Goal: Information Seeking & Learning: Learn about a topic

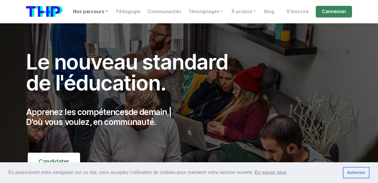
click at [101, 11] on link "Nos parcours" at bounding box center [91, 12] width 43 height 12
click at [99, 14] on link "Nos parcours" at bounding box center [91, 12] width 43 height 12
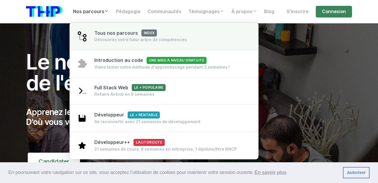
click at [110, 37] on div "Tous nos parcours index Découvrez votre futur arbre de compétences" at bounding box center [140, 36] width 93 height 13
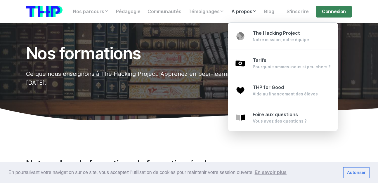
click at [248, 12] on link "À propos" at bounding box center [244, 12] width 33 height 12
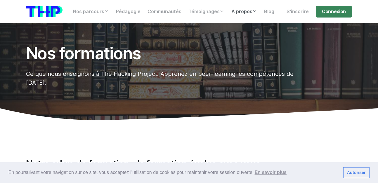
click at [248, 12] on link "À propos" at bounding box center [244, 12] width 33 height 12
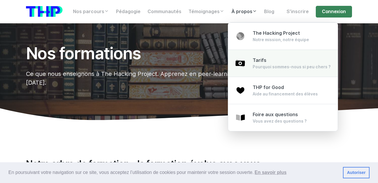
click at [269, 59] on div "Tarifs Pourquoi sommes-nous si peu chers ?" at bounding box center [292, 63] width 78 height 13
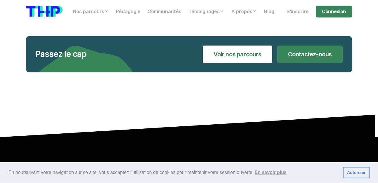
scroll to position [1270, 0]
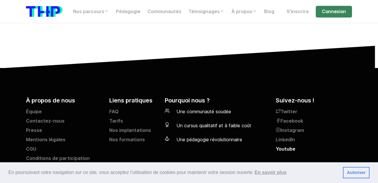
click at [290, 146] on link "Youtube" at bounding box center [314, 150] width 76 height 9
